Goal: Check status: Check status

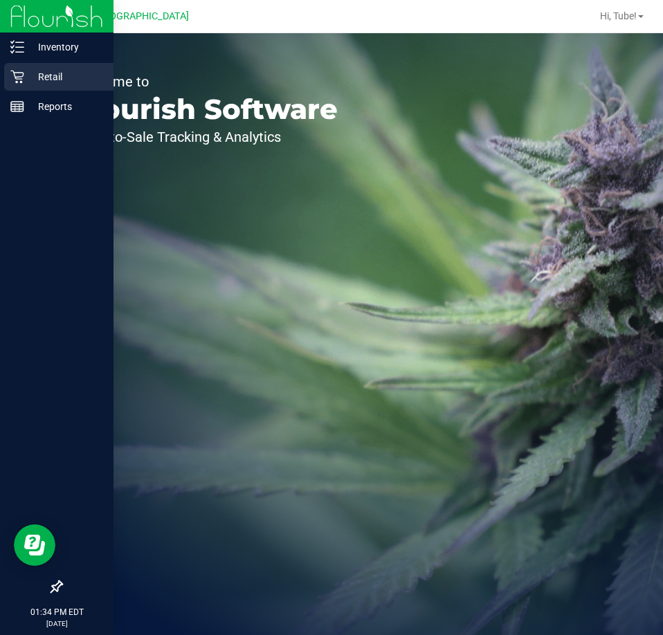
click at [2, 79] on link "Retail" at bounding box center [56, 78] width 113 height 30
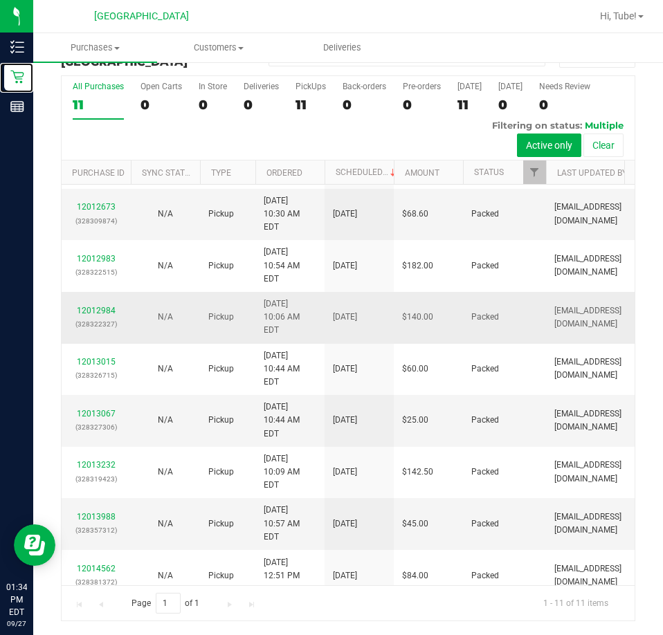
scroll to position [98, 0]
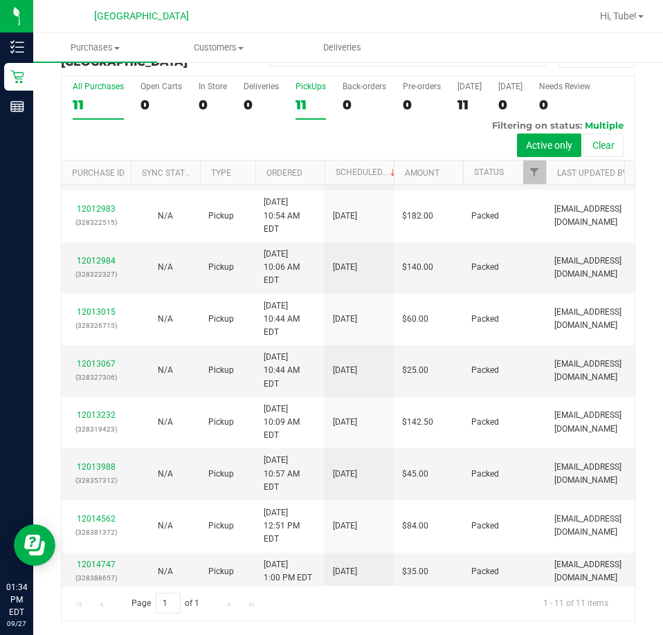
click at [314, 106] on div "11" at bounding box center [310, 105] width 30 height 16
click at [0, 0] on input "PickUps 11" at bounding box center [0, 0] width 0 height 0
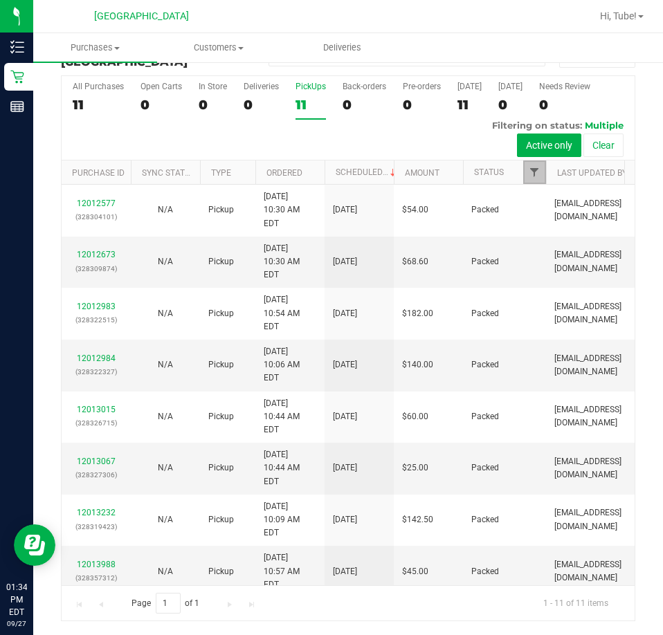
click at [529, 170] on span "Filter" at bounding box center [534, 172] width 11 height 11
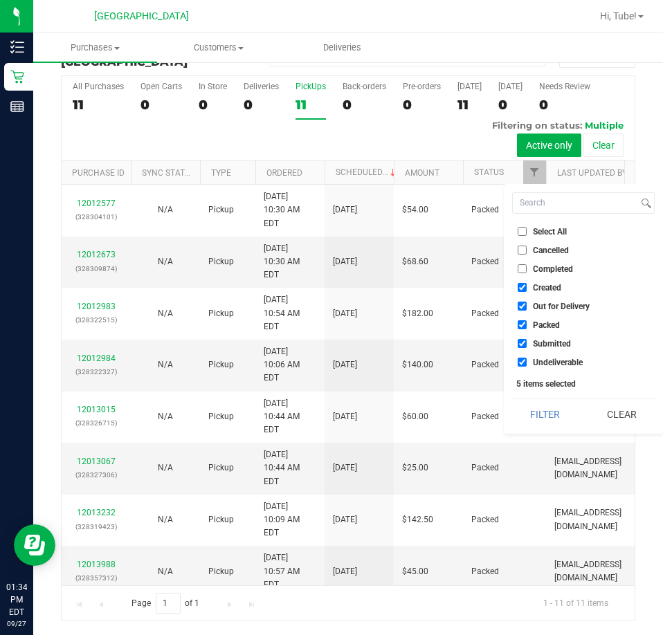
click at [563, 325] on li "Packed" at bounding box center [583, 325] width 143 height 15
click at [519, 332] on li "Packed" at bounding box center [583, 325] width 143 height 15
click at [520, 327] on input "Packed" at bounding box center [522, 324] width 9 height 9
checkbox input "false"
click at [558, 409] on button "Filter" at bounding box center [545, 414] width 66 height 30
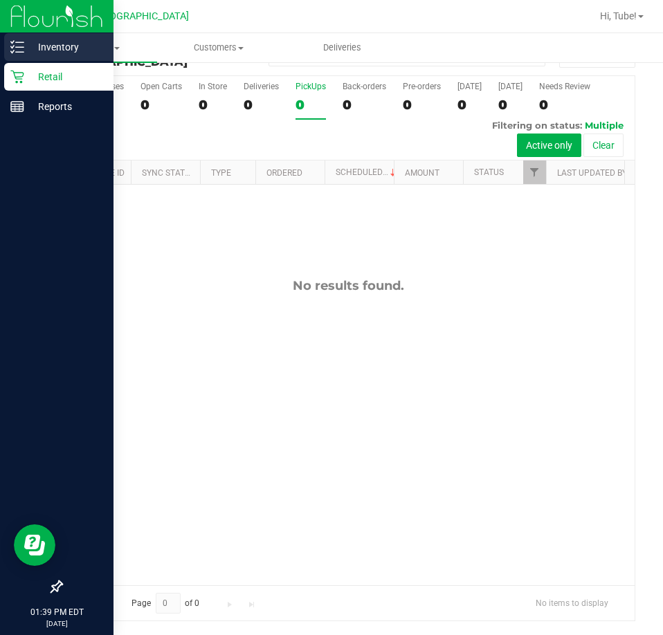
click at [21, 58] on div "Inventory" at bounding box center [58, 47] width 109 height 28
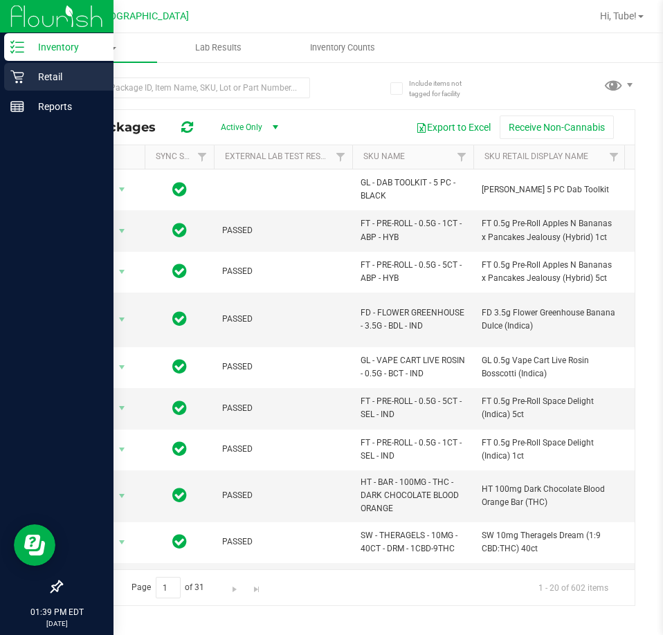
click at [23, 73] on icon at bounding box center [16, 77] width 13 height 13
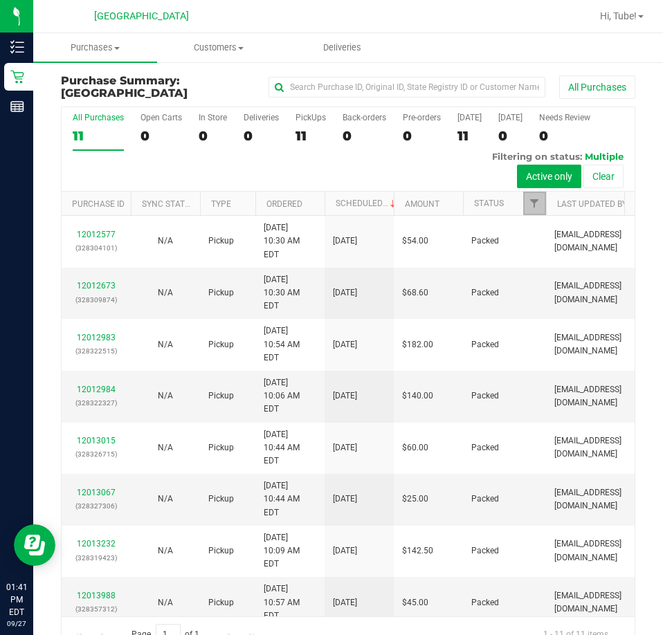
click at [537, 196] on link "Filter" at bounding box center [534, 204] width 23 height 24
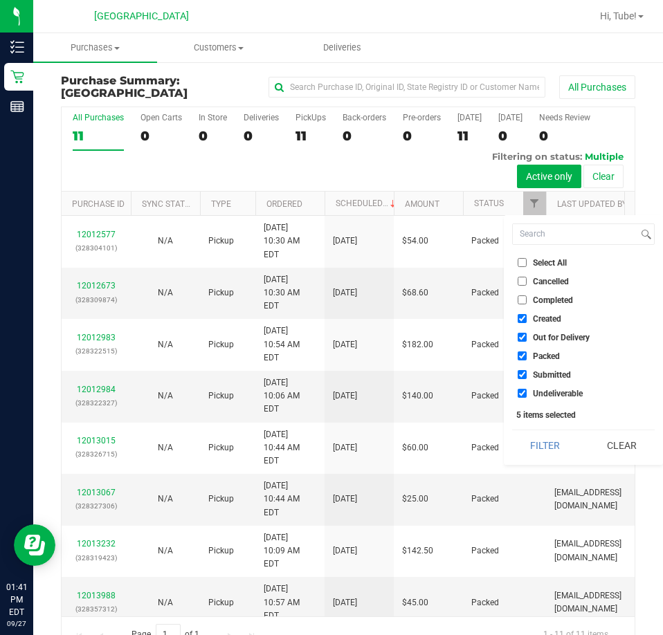
click at [538, 356] on span "Packed" at bounding box center [546, 356] width 27 height 8
click at [527, 356] on input "Packed" at bounding box center [522, 356] width 9 height 9
checkbox input "false"
click at [547, 453] on button "Filter" at bounding box center [545, 445] width 66 height 30
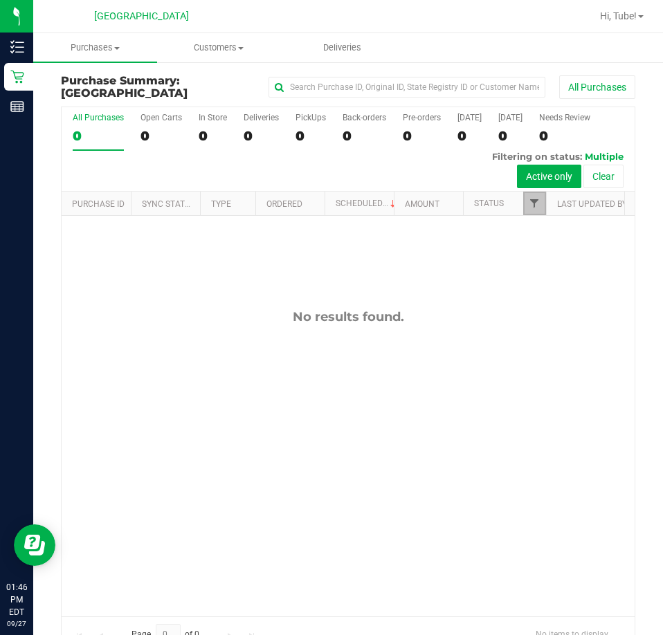
click at [529, 201] on span "Filter" at bounding box center [534, 203] width 11 height 11
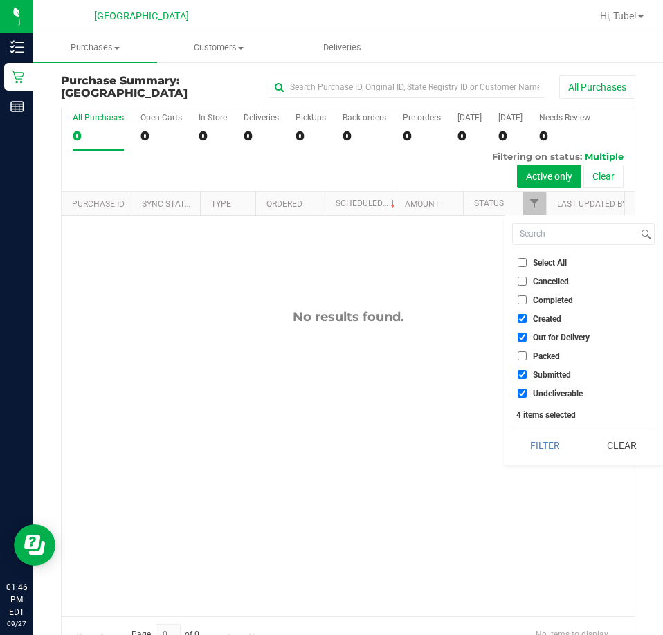
click at [544, 454] on button "Filter" at bounding box center [545, 445] width 66 height 30
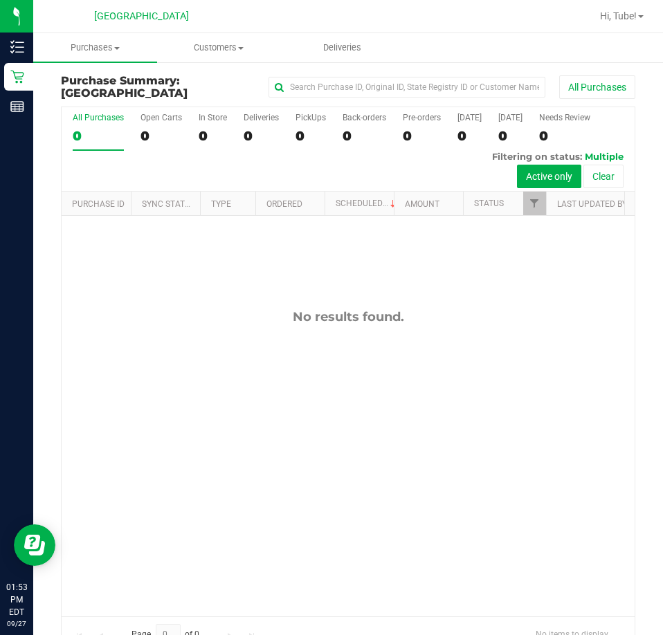
drag, startPoint x: 251, startPoint y: 327, endPoint x: 242, endPoint y: 319, distance: 11.8
click at [251, 327] on div "No results found." at bounding box center [348, 462] width 573 height 493
click at [621, 15] on span "Hi, Tube!" at bounding box center [618, 15] width 37 height 11
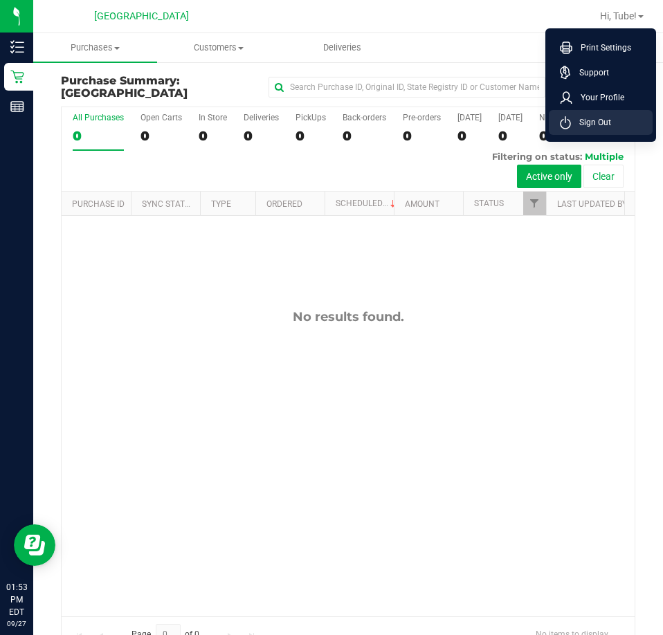
click at [598, 116] on span "Sign Out" at bounding box center [591, 123] width 40 height 14
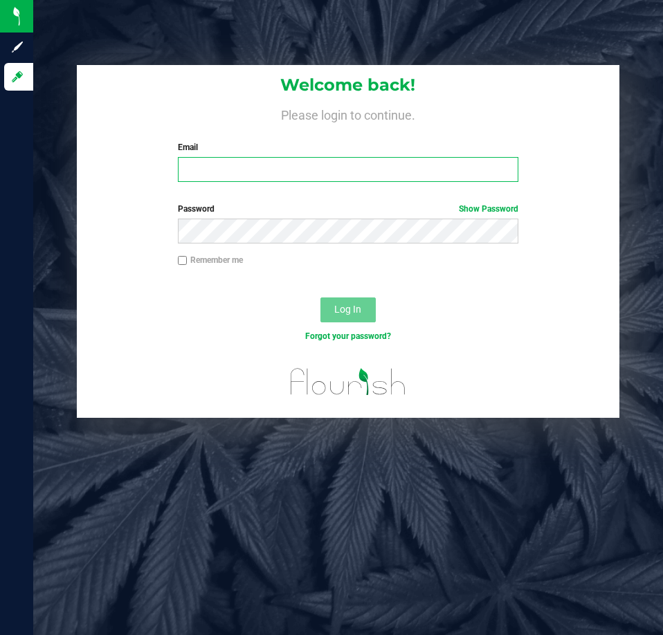
click at [306, 178] on input "Email" at bounding box center [348, 169] width 340 height 25
type input "[EMAIL_ADDRESS][DOMAIN_NAME]"
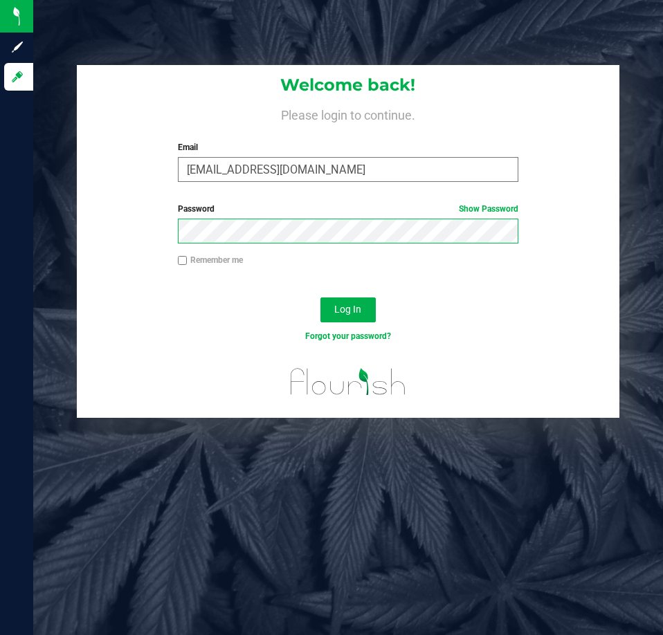
click at [320, 298] on button "Log In" at bounding box center [347, 310] width 55 height 25
